Goal: Navigation & Orientation: Find specific page/section

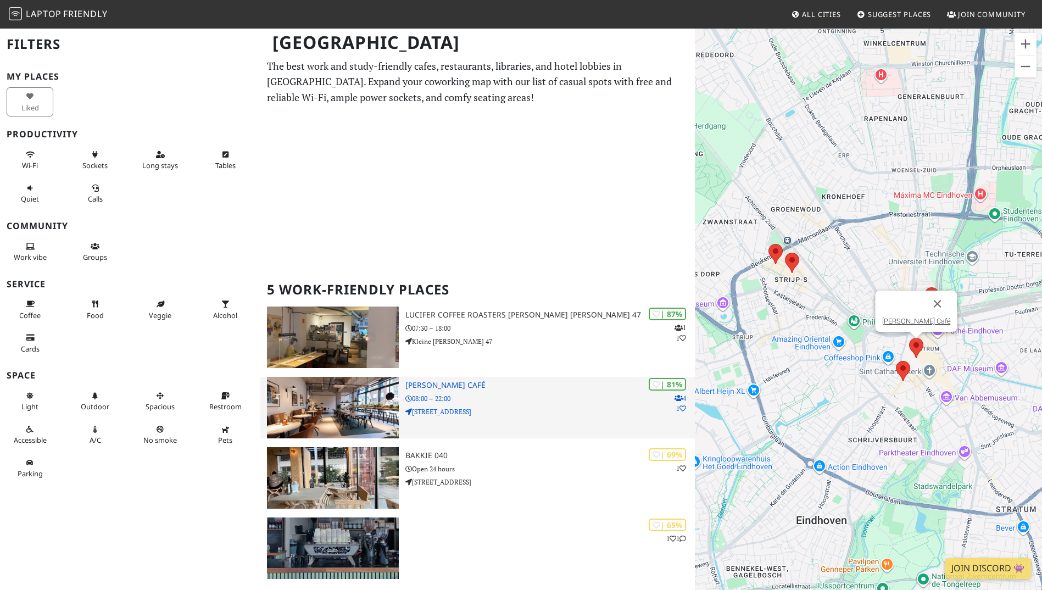
click at [359, 403] on img at bounding box center [332, 408] width 131 height 62
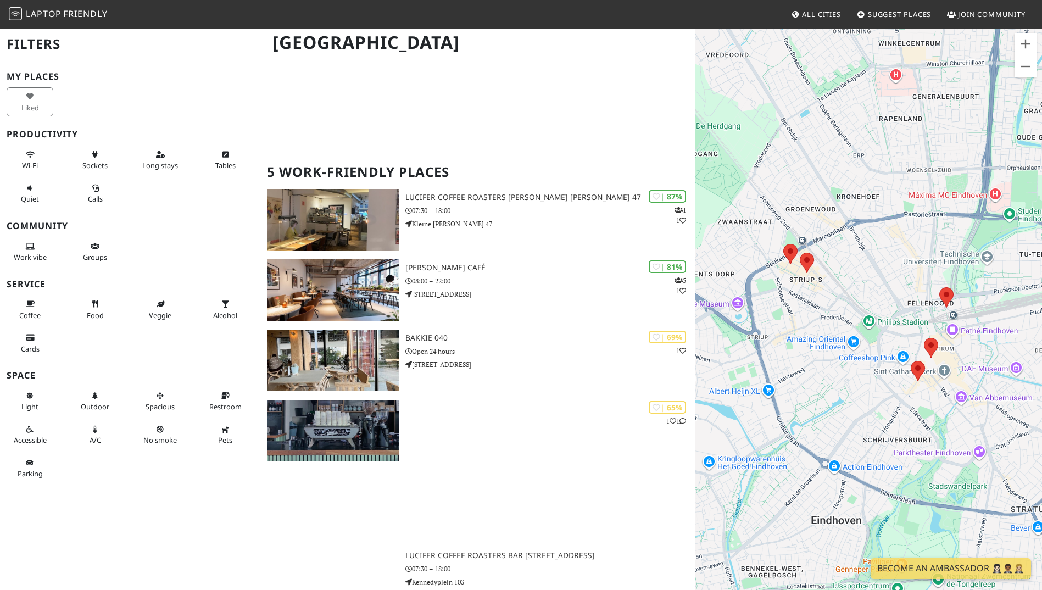
scroll to position [47, 0]
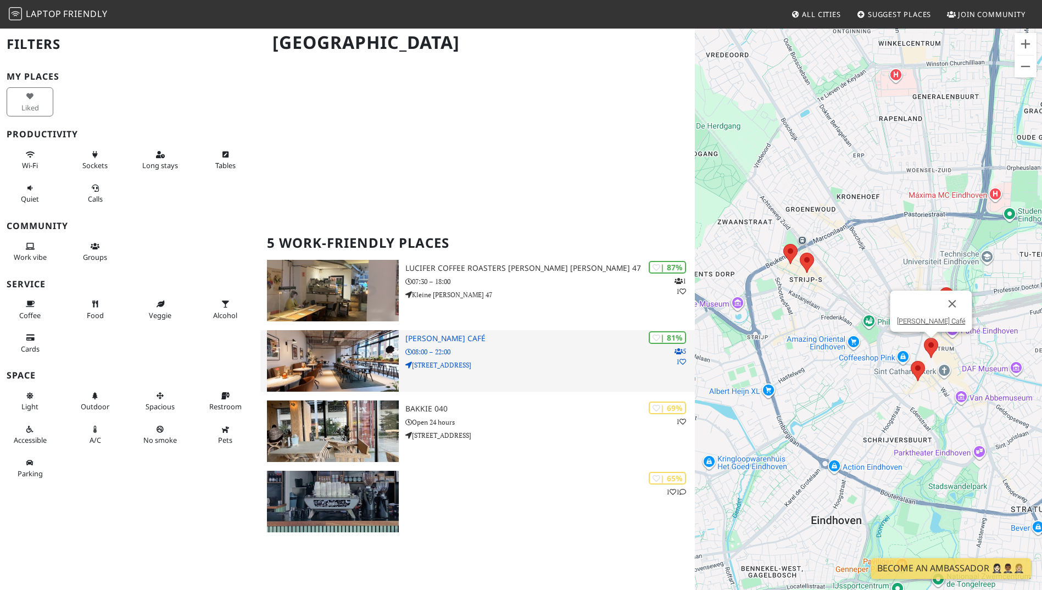
click at [451, 339] on h3 "[PERSON_NAME] Café" at bounding box center [549, 338] width 289 height 9
